Goal: Transaction & Acquisition: Purchase product/service

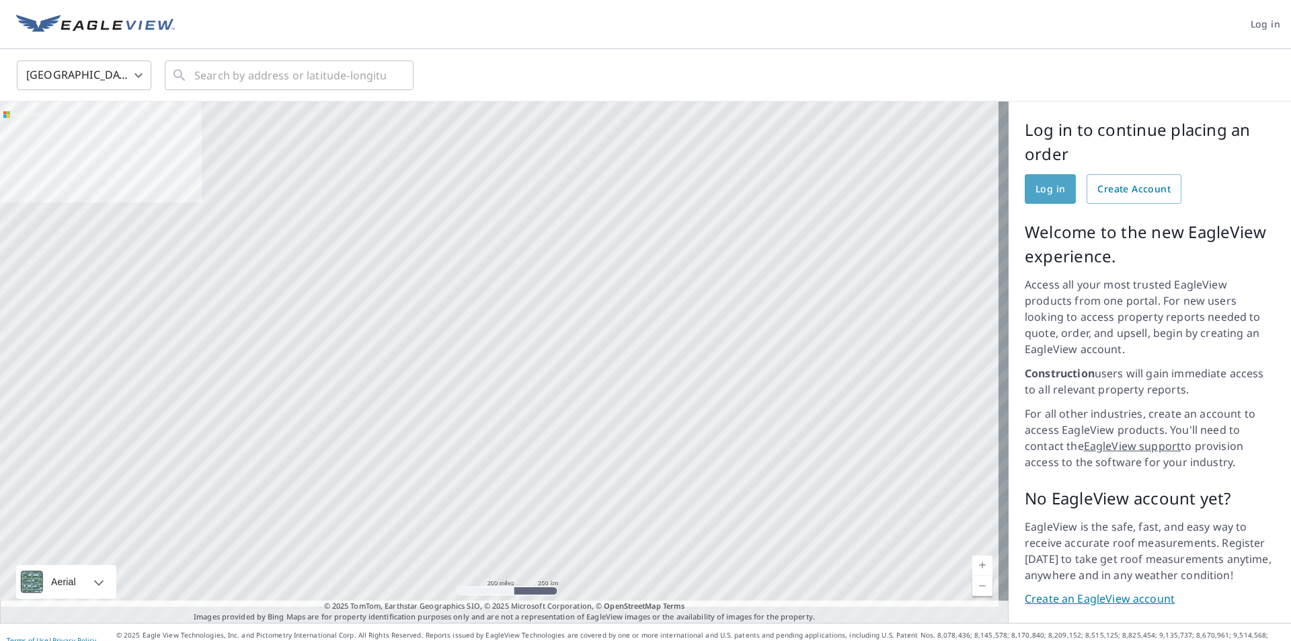
click at [1035, 186] on span "Log in" at bounding box center [1050, 189] width 30 height 17
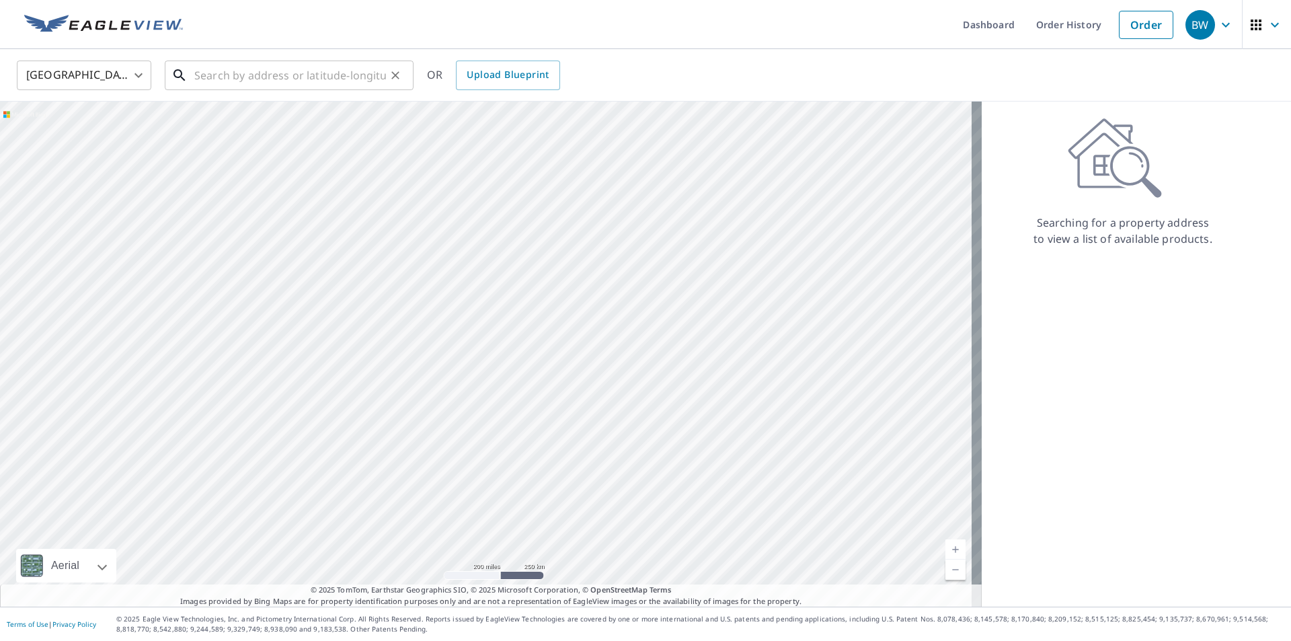
click at [270, 81] on input "text" at bounding box center [290, 75] width 192 height 38
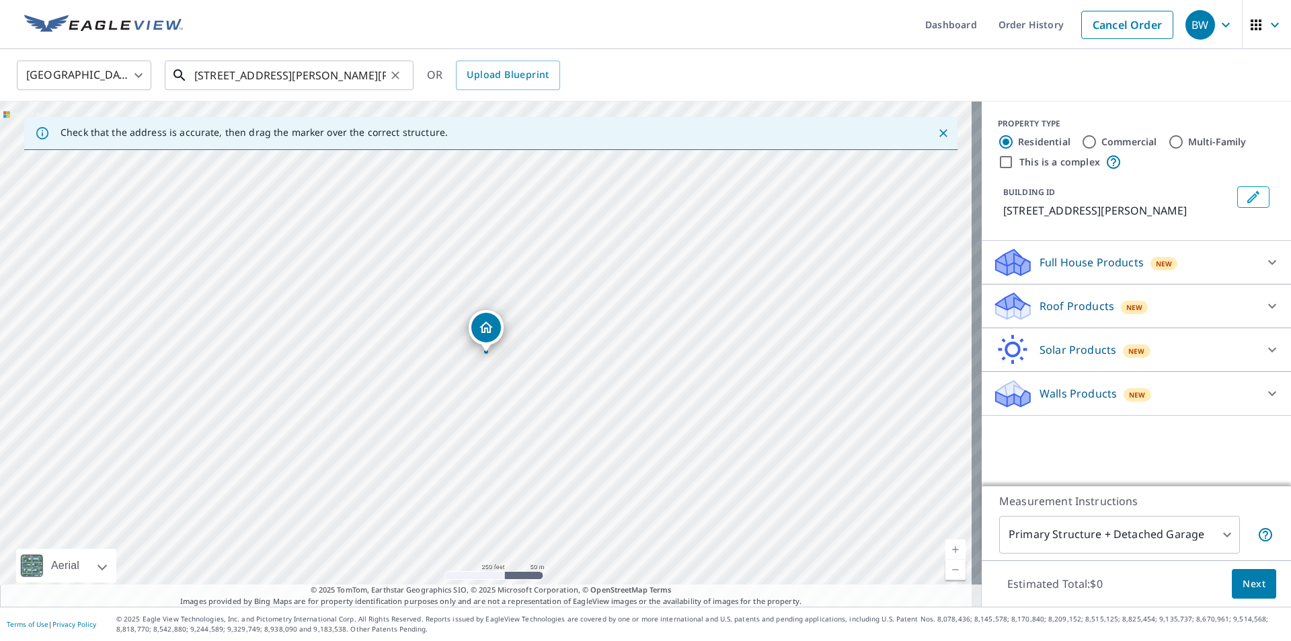
click at [255, 73] on input "[STREET_ADDRESS][PERSON_NAME][PERSON_NAME]" at bounding box center [290, 75] width 192 height 38
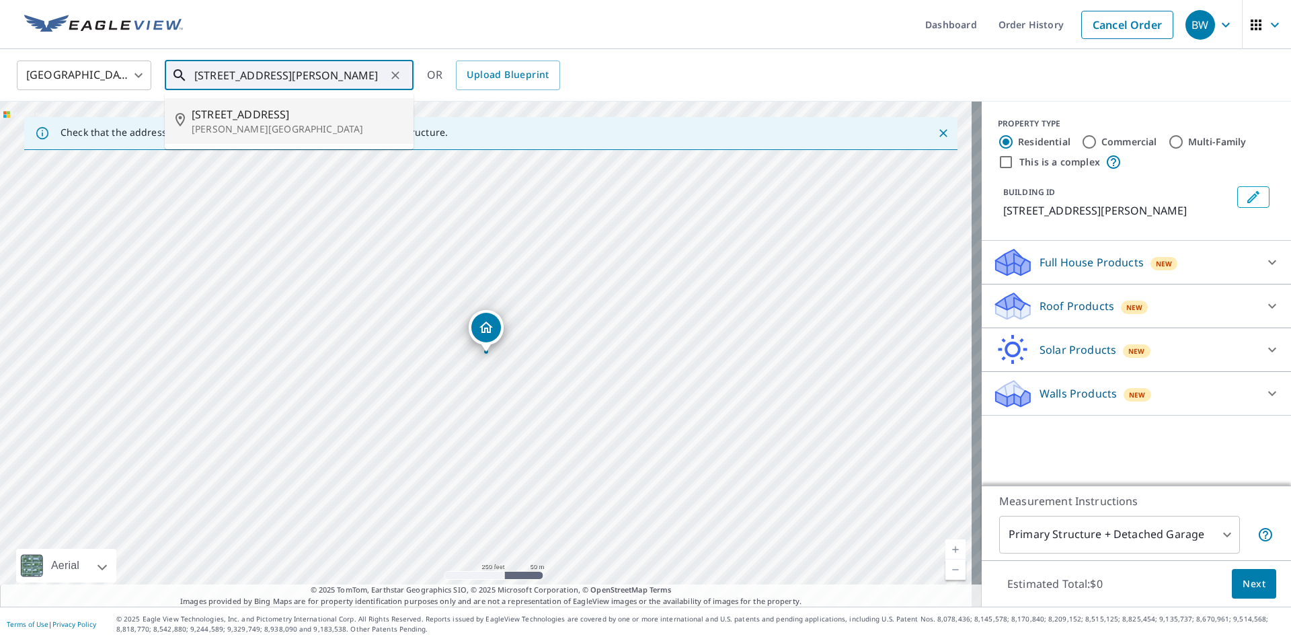
click at [253, 115] on span "[STREET_ADDRESS]" at bounding box center [297, 114] width 211 height 16
type input "[STREET_ADDRESS][PERSON_NAME]"
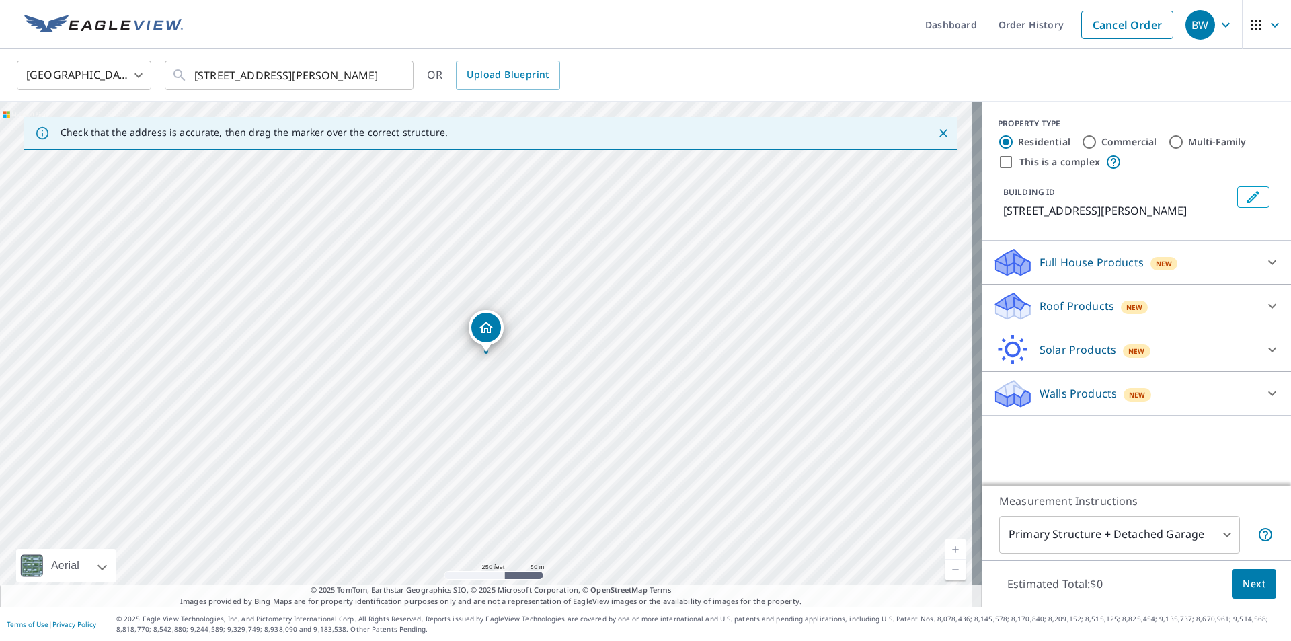
click at [1264, 300] on icon at bounding box center [1272, 306] width 16 height 16
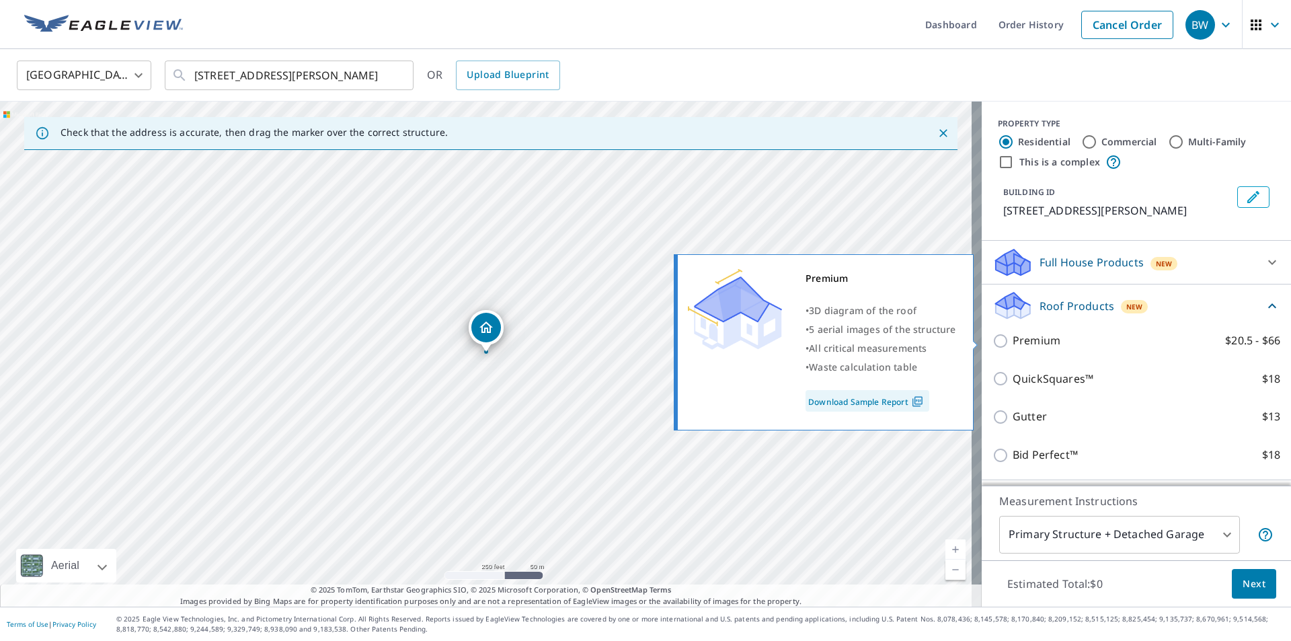
click at [1030, 340] on p "Premium" at bounding box center [1036, 340] width 48 height 17
click at [1012, 340] on input "Premium $20.5 - $66" at bounding box center [1002, 341] width 20 height 16
checkbox input "true"
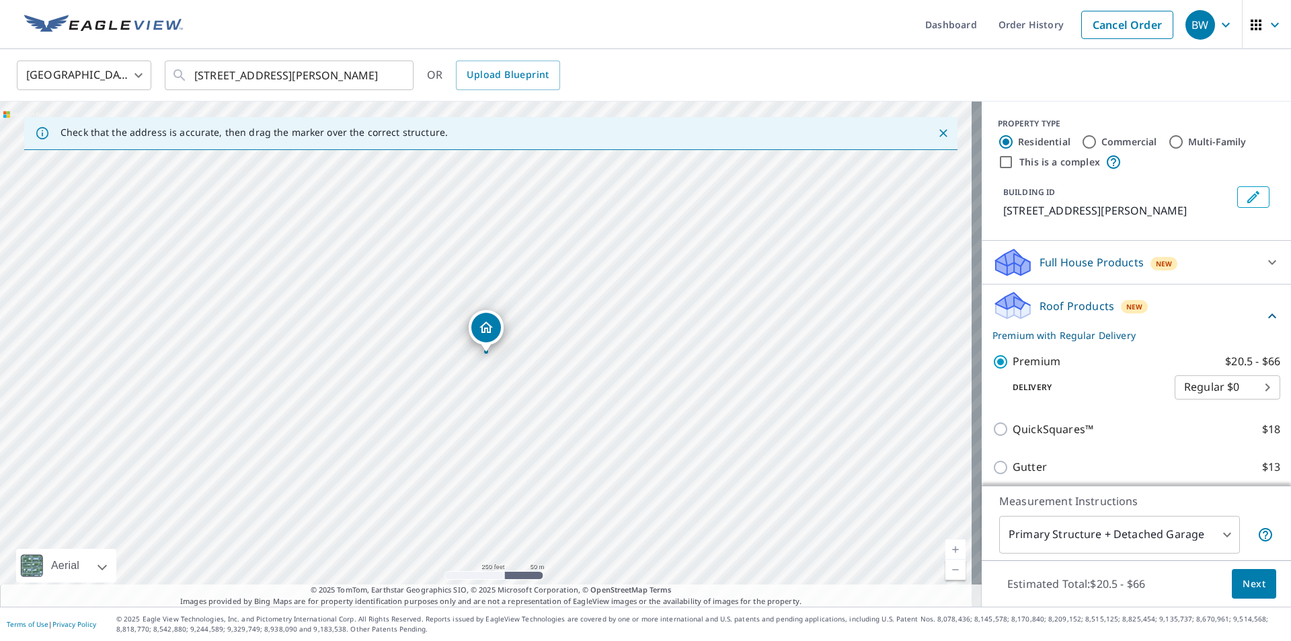
click at [1252, 585] on span "Next" at bounding box center [1253, 583] width 23 height 17
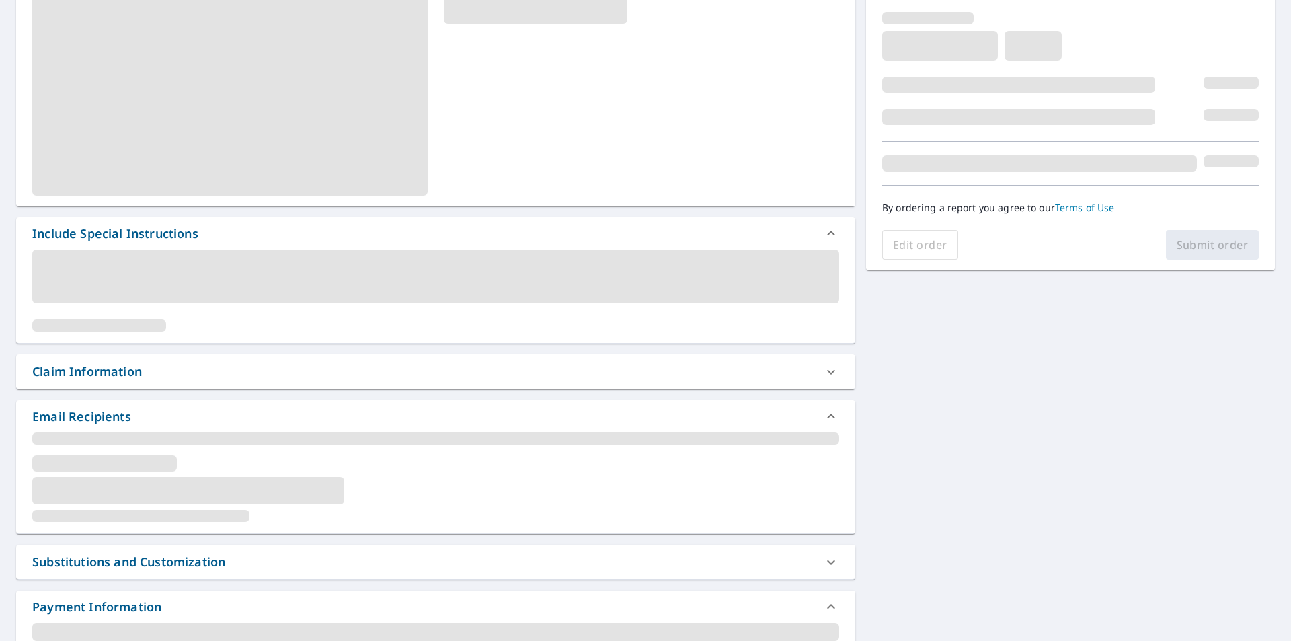
scroll to position [403, 0]
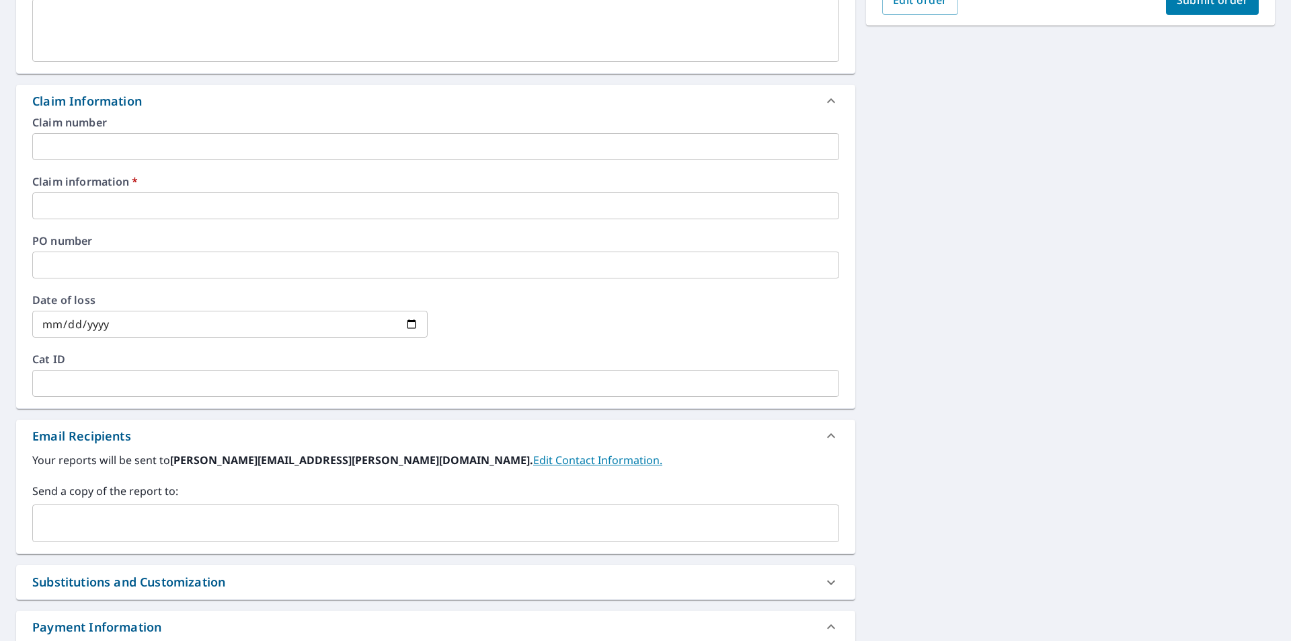
click at [68, 207] on input "text" at bounding box center [435, 205] width 807 height 27
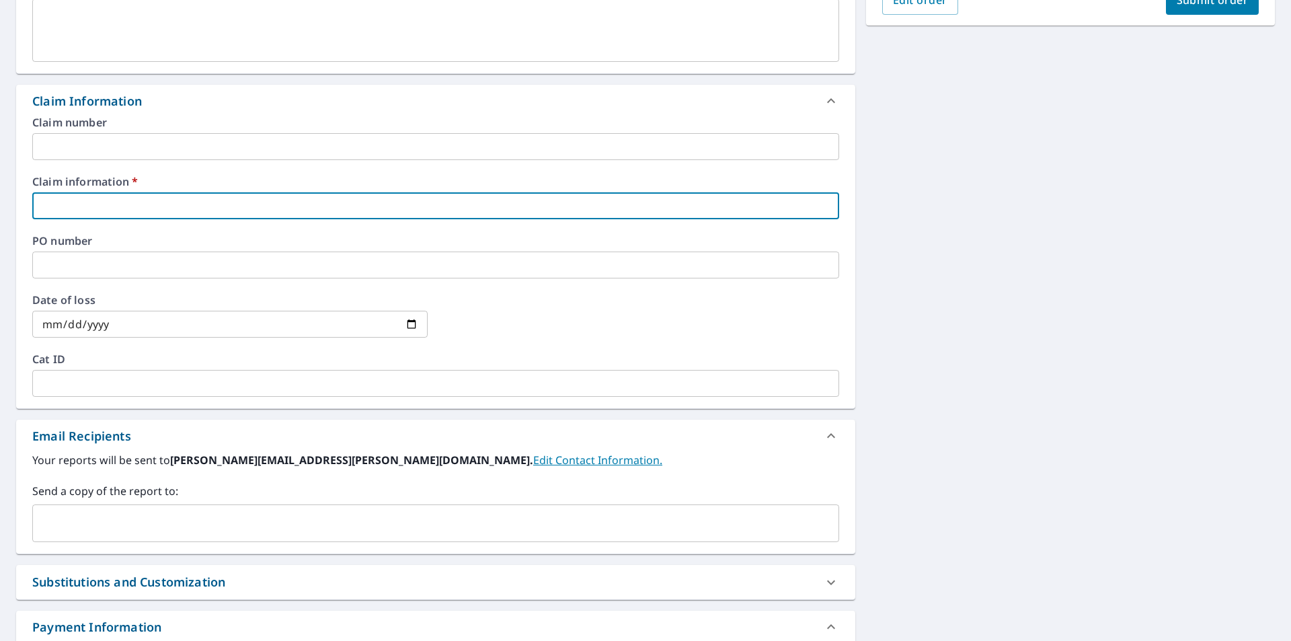
type input "386154"
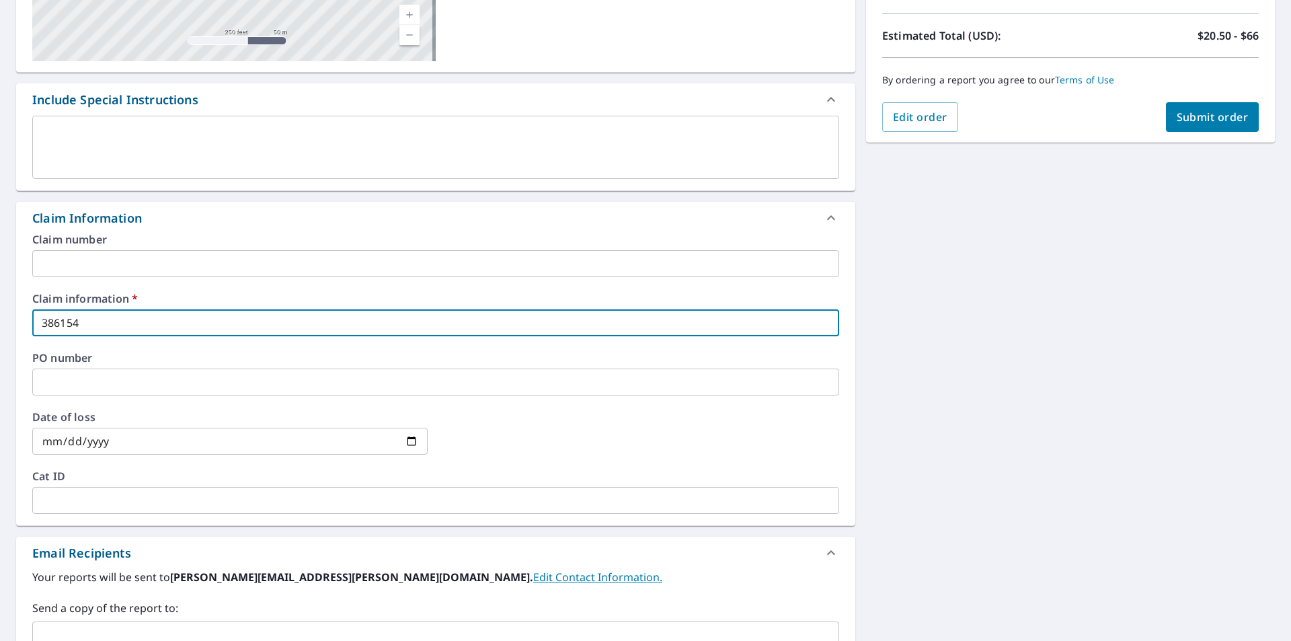
scroll to position [134, 0]
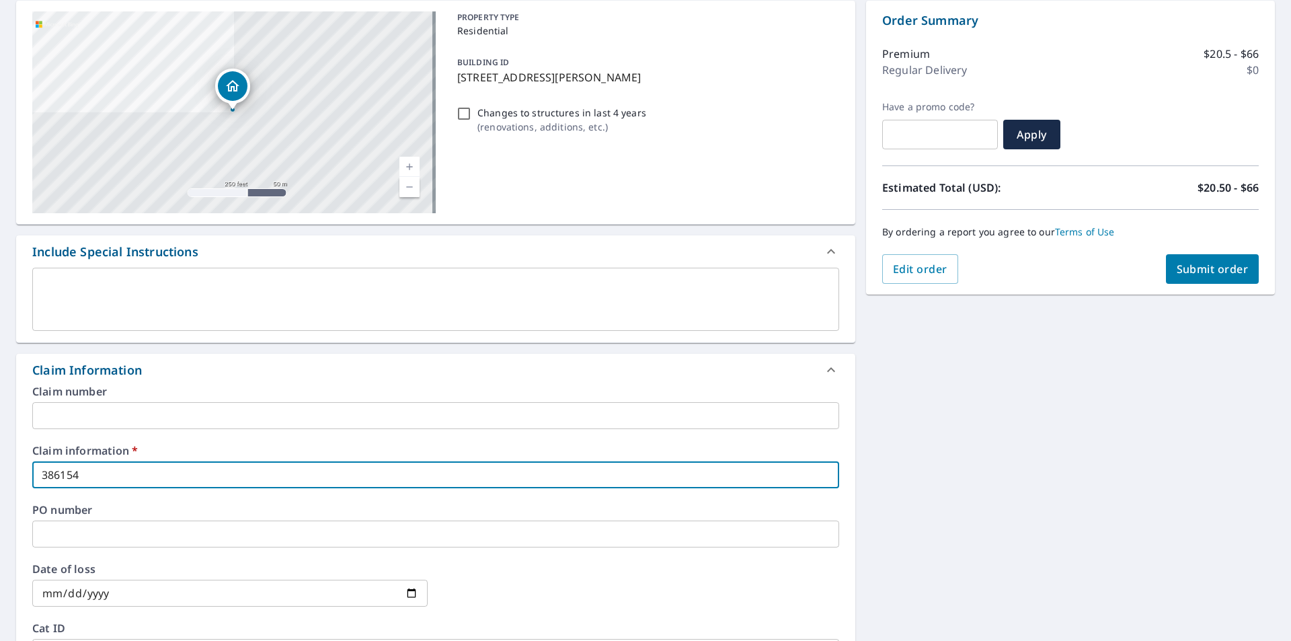
click at [1210, 273] on span "Submit order" at bounding box center [1212, 268] width 72 height 15
checkbox input "true"
